Goal: Navigation & Orientation: Find specific page/section

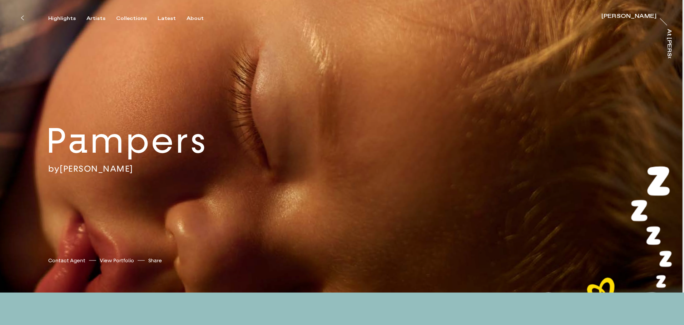
click at [23, 18] on icon at bounding box center [22, 18] width 3 height 6
click at [22, 17] on icon at bounding box center [22, 18] width 3 height 4
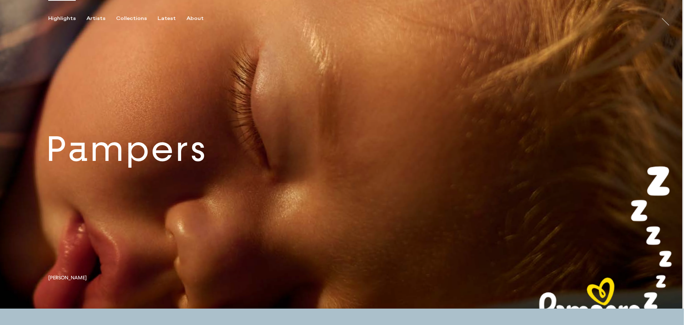
click at [203, 161] on link at bounding box center [342, 154] width 684 height 309
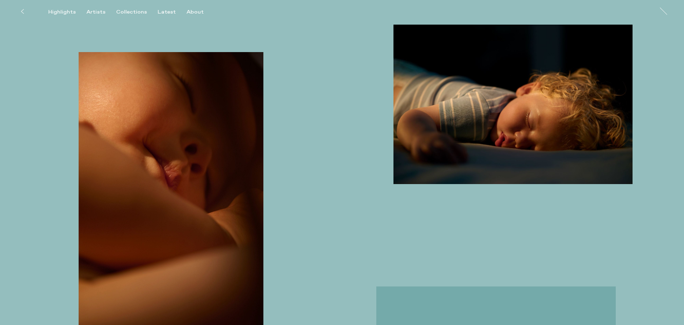
scroll to position [357, 0]
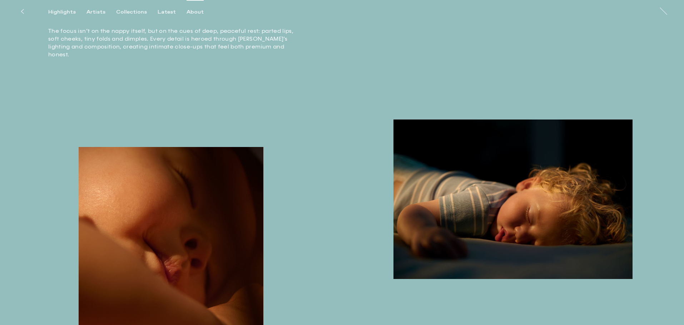
click at [192, 14] on div "About" at bounding box center [194, 12] width 17 height 6
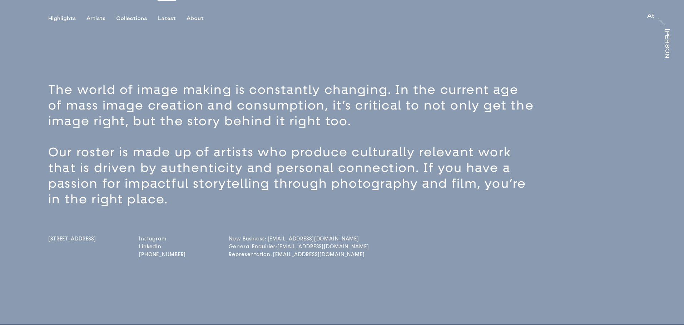
click at [165, 18] on div "Latest" at bounding box center [167, 18] width 18 height 6
